Goal: Task Accomplishment & Management: Complete application form

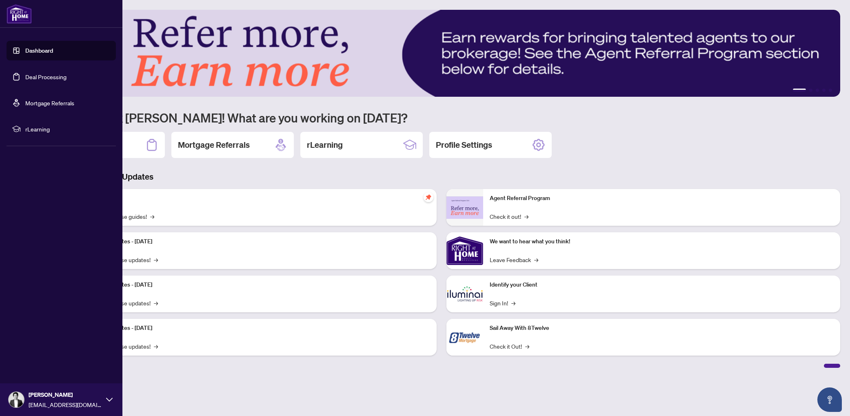
click at [25, 73] on link "Deal Processing" at bounding box center [45, 76] width 41 height 7
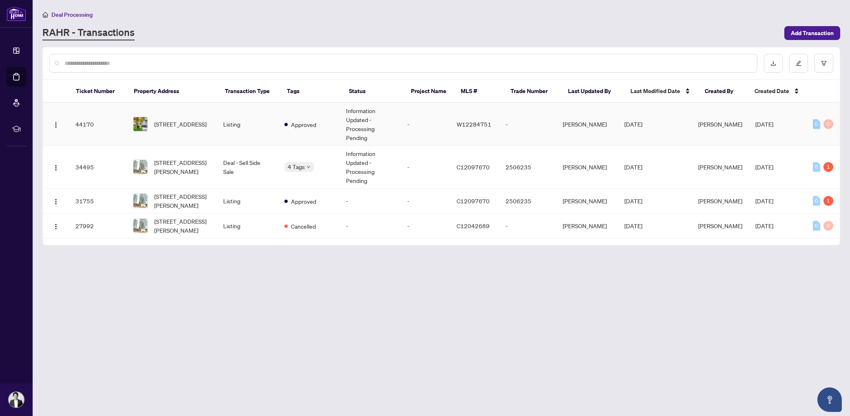
click at [256, 134] on td "Listing" at bounding box center [248, 124] width 62 height 43
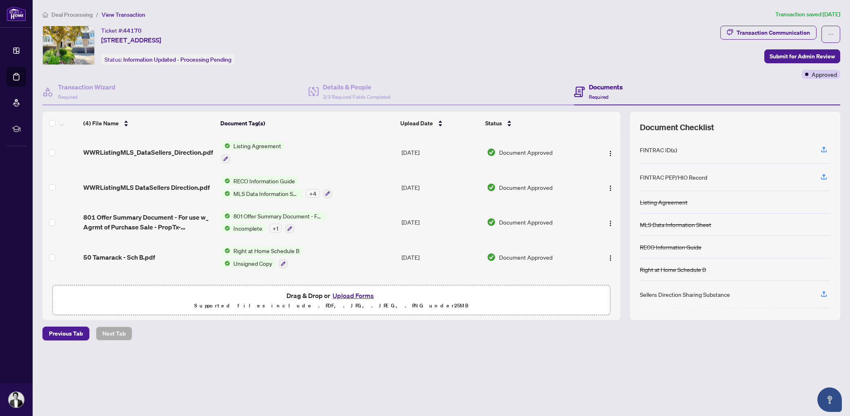
click at [347, 295] on button "Upload Forms" at bounding box center [353, 295] width 46 height 11
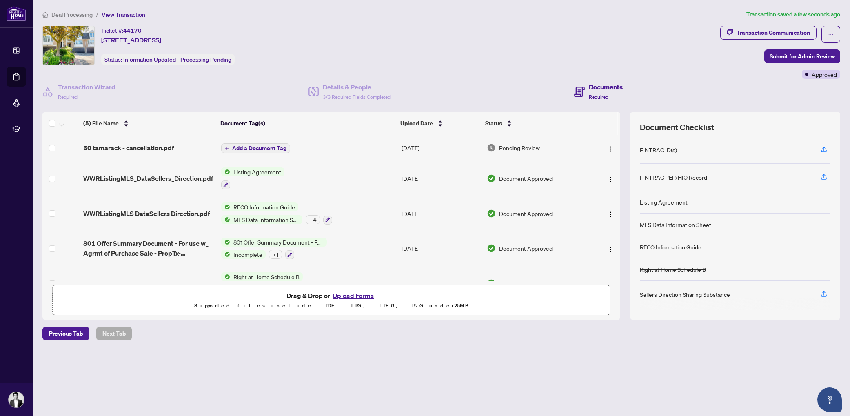
click at [244, 146] on span "Add a Document Tag" at bounding box center [259, 148] width 54 height 6
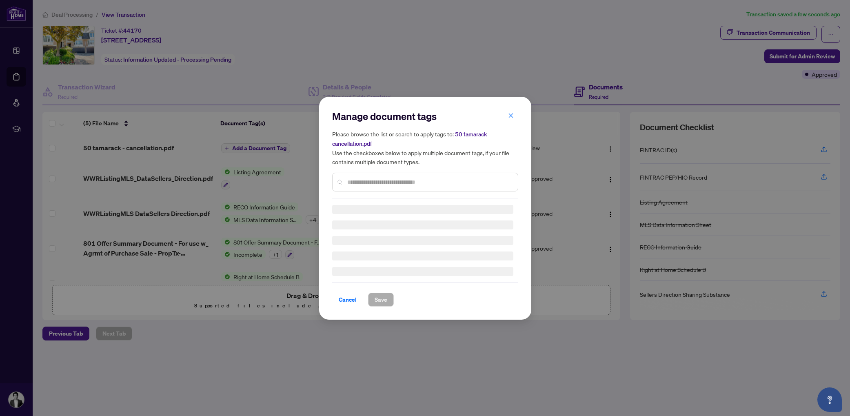
click at [367, 182] on div "Manage document tags Please browse the list or search to apply tags to: 50 tama…" at bounding box center [425, 208] width 186 height 197
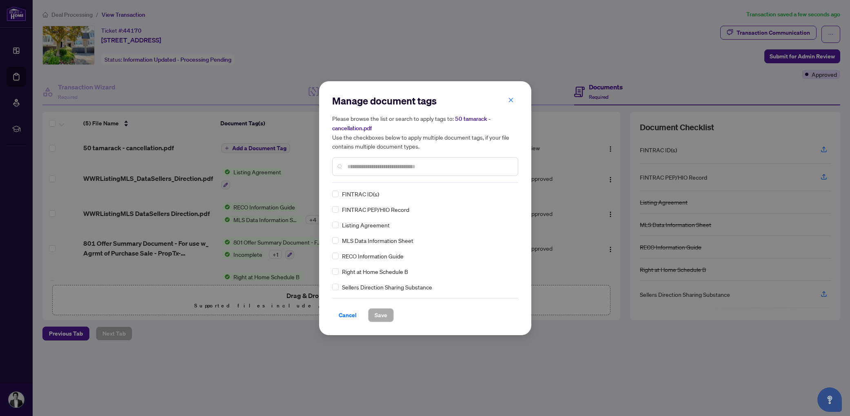
click at [374, 168] on input "text" at bounding box center [429, 166] width 164 height 9
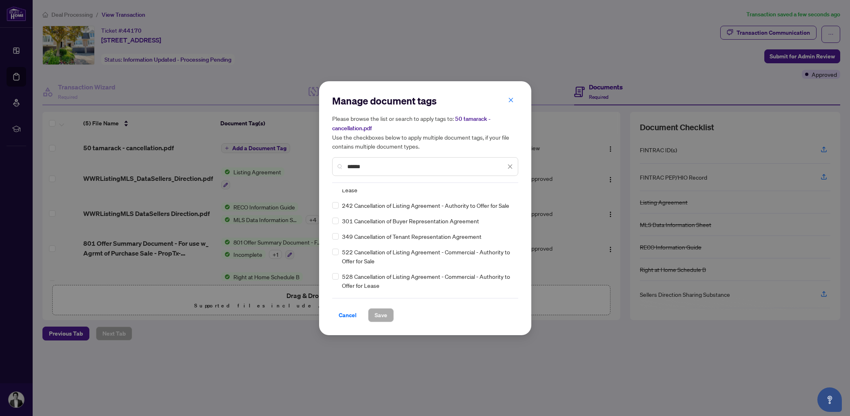
scroll to position [12, 0]
type input "******"
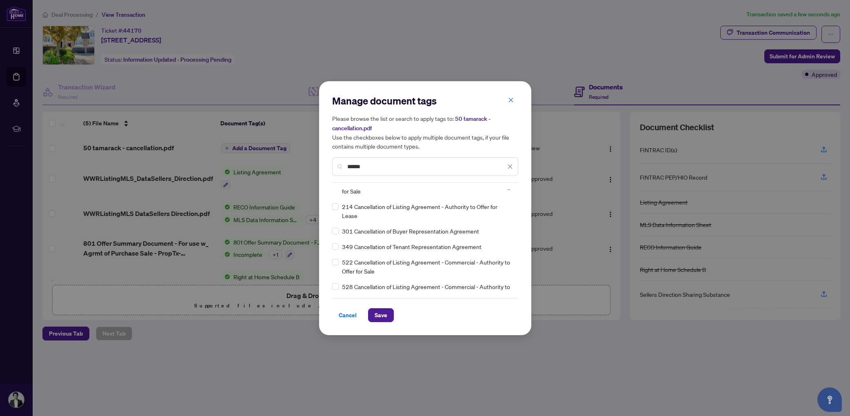
scroll to position [0, 0]
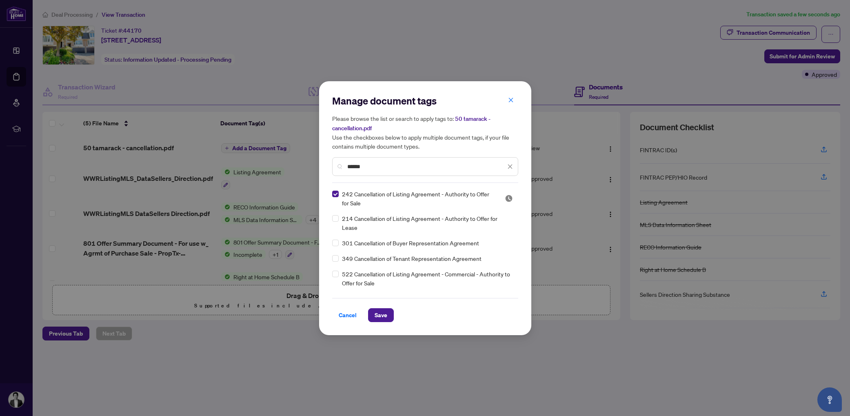
click at [541, 24] on div "Manage document tags Please browse the list or search to apply tags to: 50 tama…" at bounding box center [425, 208] width 850 height 416
click at [514, 101] on button "button" at bounding box center [511, 100] width 16 height 14
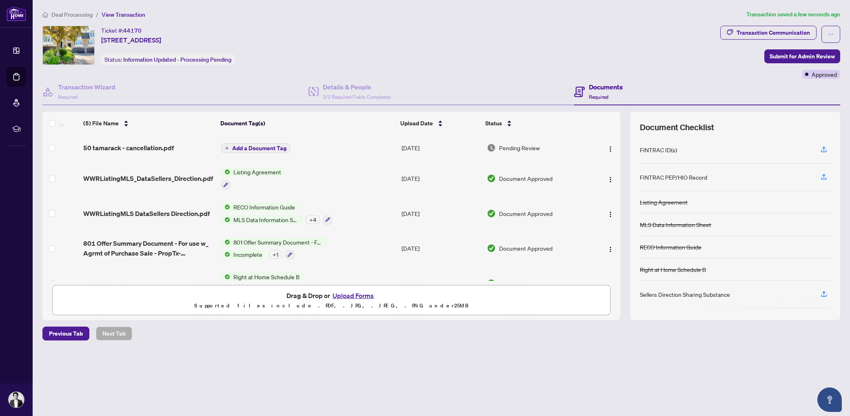
click at [236, 146] on span "Add a Document Tag" at bounding box center [259, 148] width 54 height 6
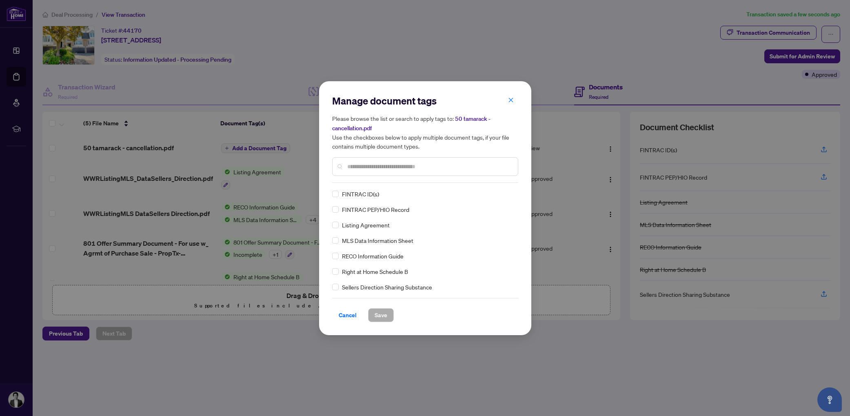
click at [372, 164] on input "text" at bounding box center [429, 166] width 164 height 9
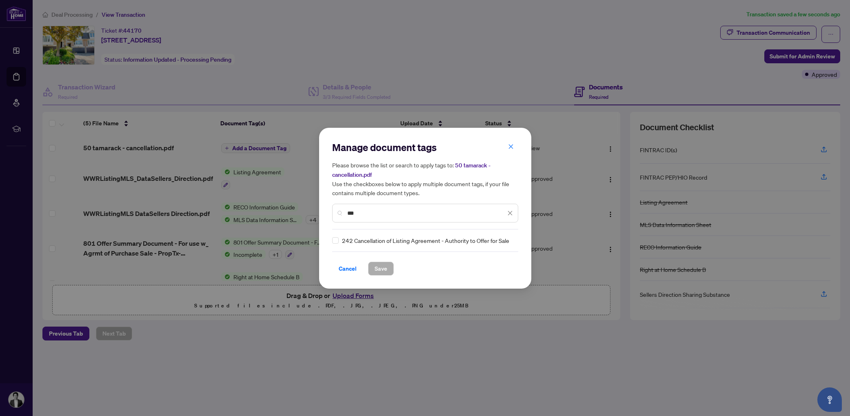
type input "***"
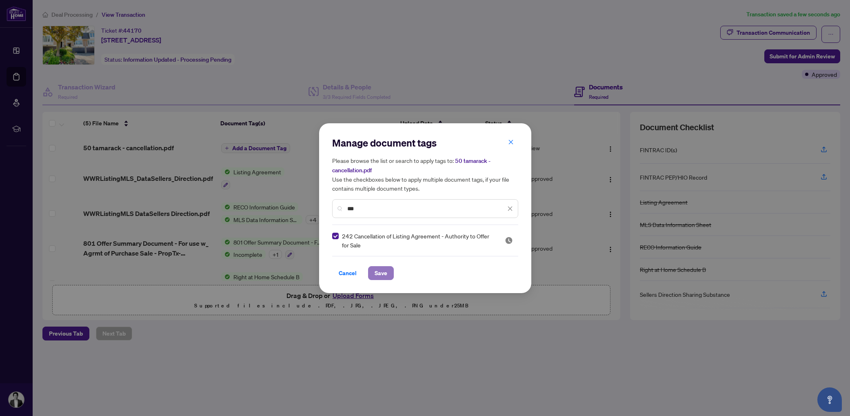
click at [383, 268] on span "Save" at bounding box center [381, 273] width 13 height 13
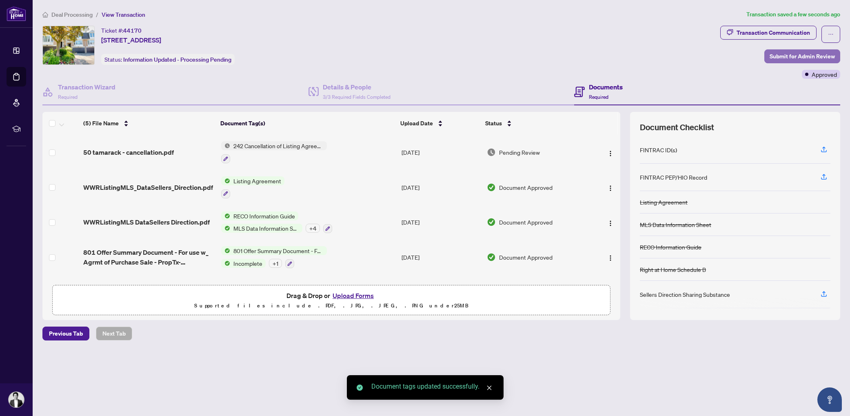
click at [797, 56] on span "Submit for Admin Review" at bounding box center [802, 56] width 65 height 13
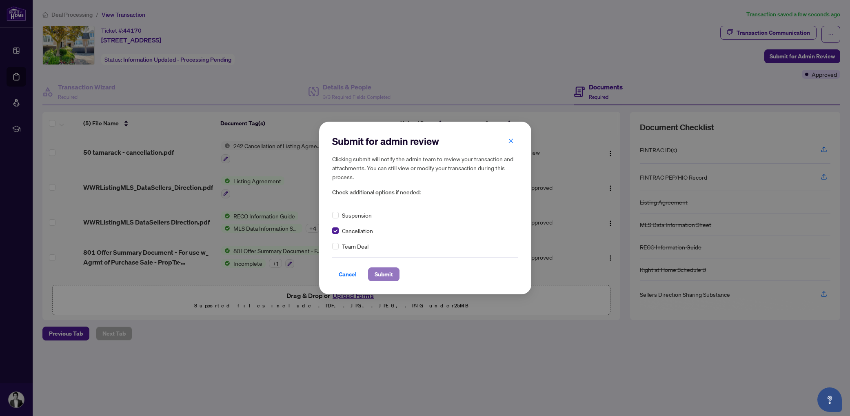
click at [382, 278] on span "Submit" at bounding box center [384, 274] width 18 height 13
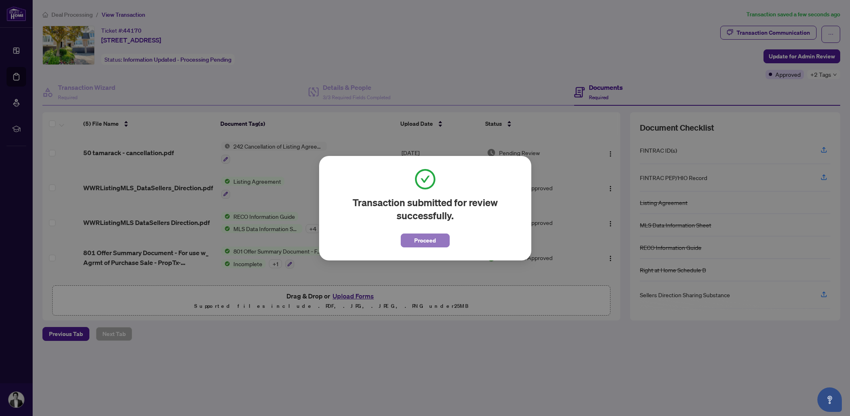
click at [434, 241] on button "Proceed" at bounding box center [425, 240] width 49 height 14
